Goal: Check status: Check status

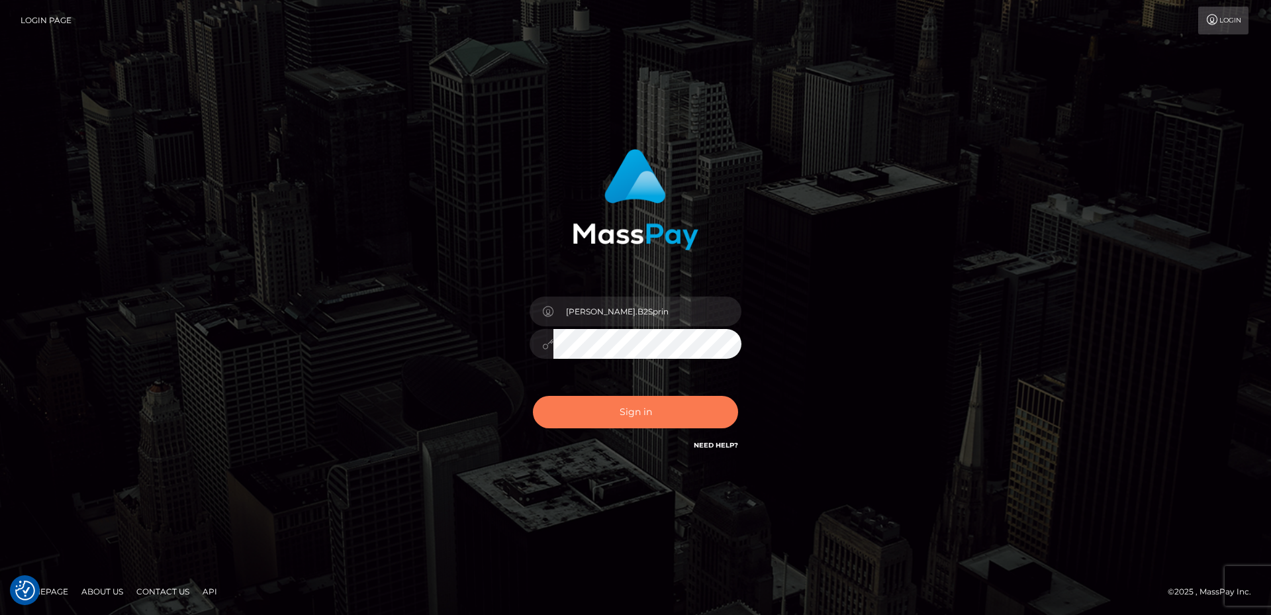
click at [674, 417] on button "Sign in" at bounding box center [635, 412] width 205 height 32
type input "David.B2Sprin"
click at [657, 420] on button "Sign in" at bounding box center [635, 412] width 205 height 32
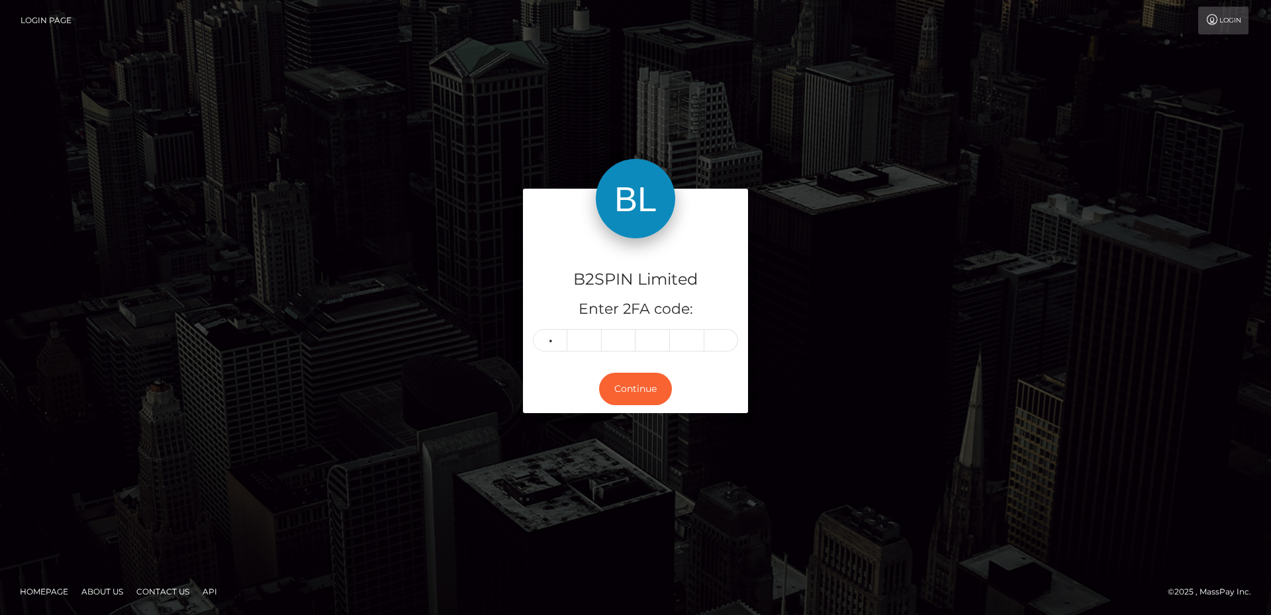
type input "5"
type input "1"
type input "4"
type input "7"
type input "9"
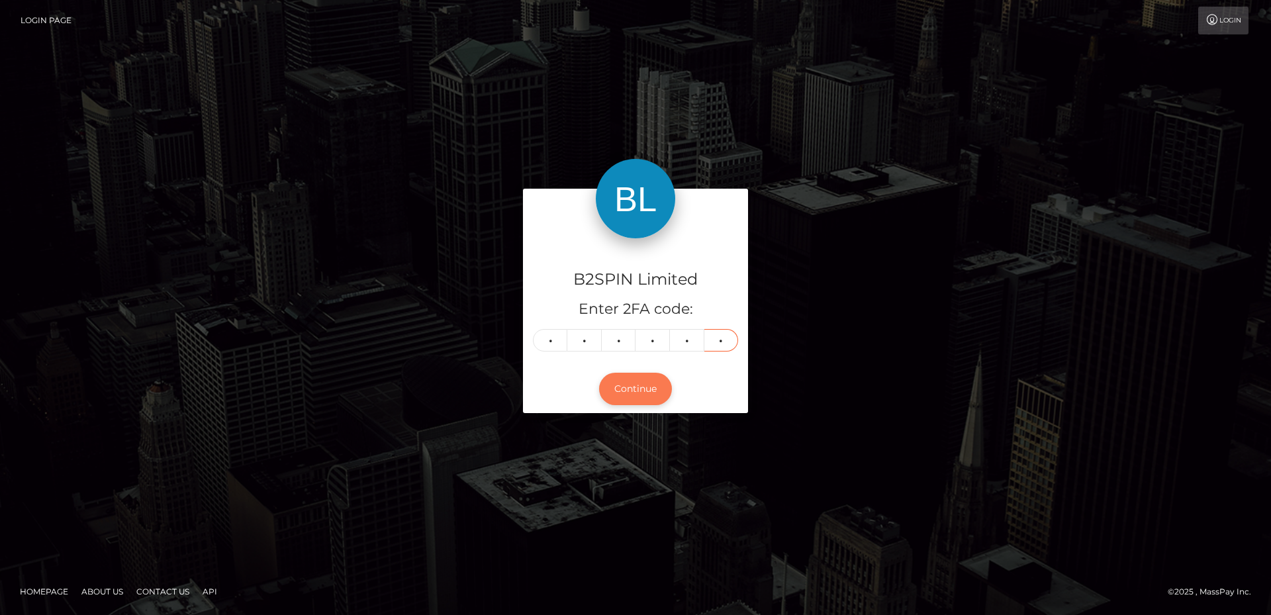
type input "5"
click at [650, 389] on button "Continue" at bounding box center [635, 389] width 73 height 32
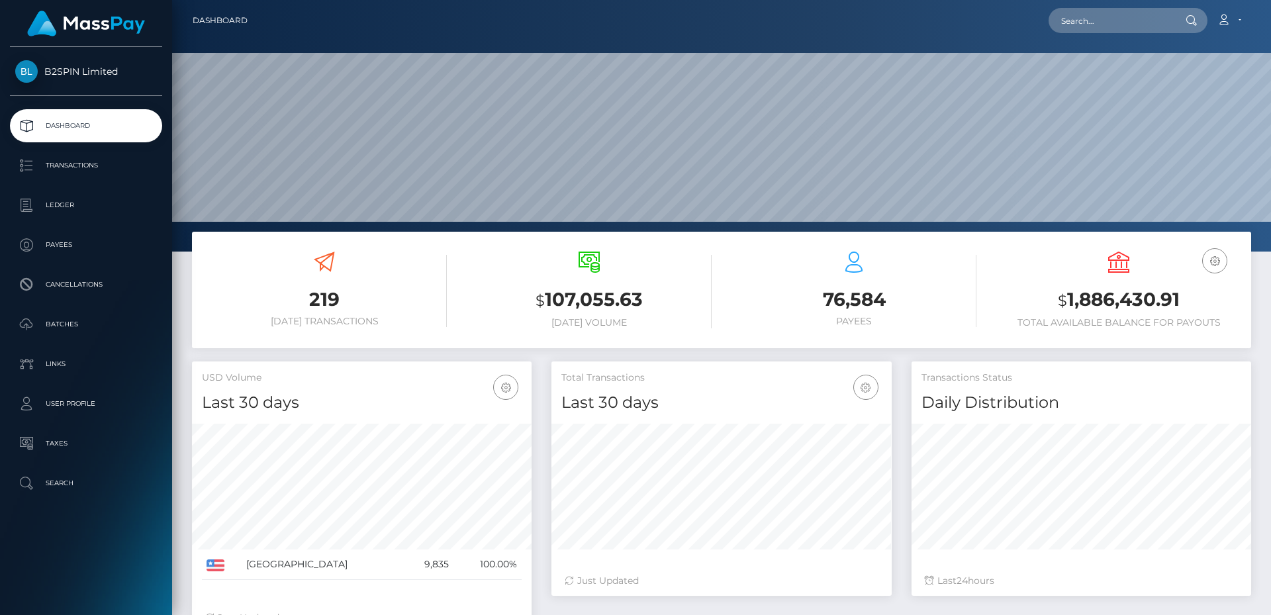
scroll to position [235, 340]
drag, startPoint x: 1181, startPoint y: 299, endPoint x: 1070, endPoint y: 302, distance: 111.3
click at [1070, 302] on h3 "$ 1,886,430.91" at bounding box center [1119, 300] width 245 height 27
copy h3 "1,886,430.91"
